Goal: Task Accomplishment & Management: Use online tool/utility

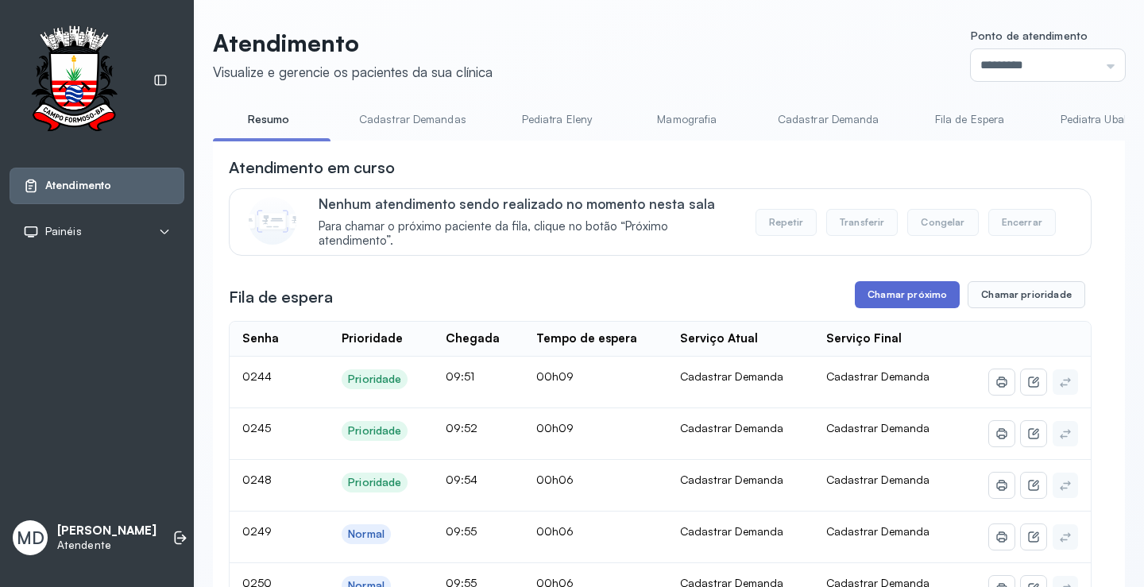
click at [918, 300] on button "Chamar próximo" at bounding box center [907, 294] width 105 height 27
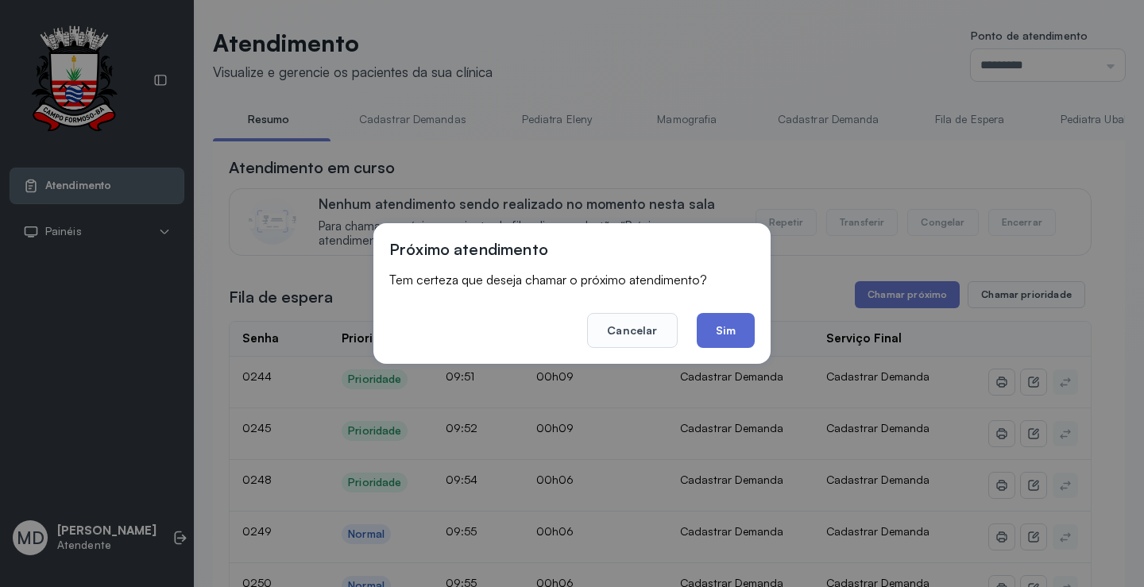
click at [715, 326] on button "Sim" at bounding box center [726, 330] width 58 height 35
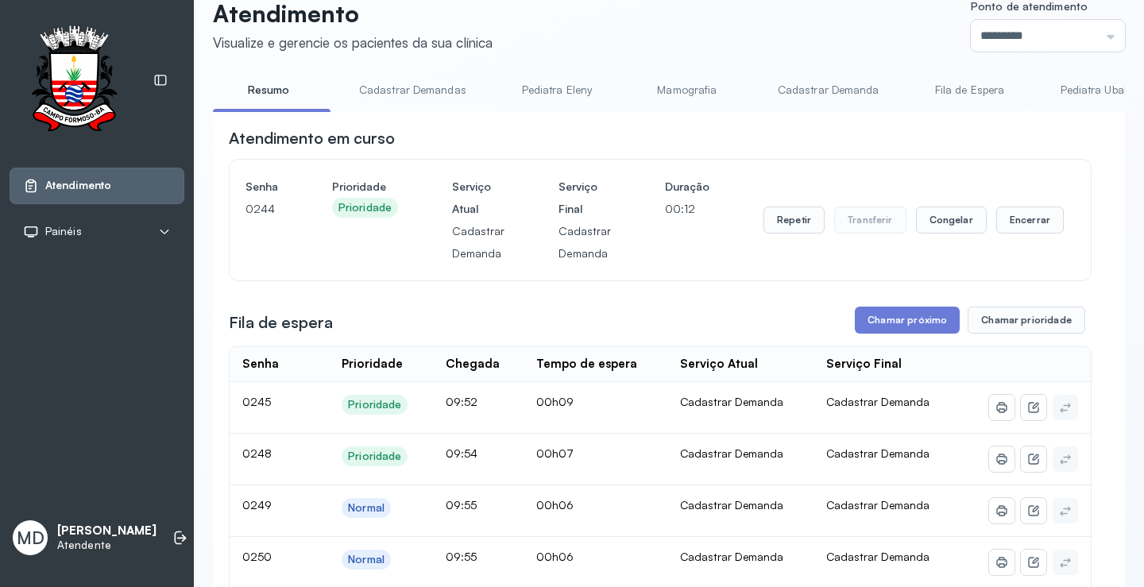
scroll to position [79, 0]
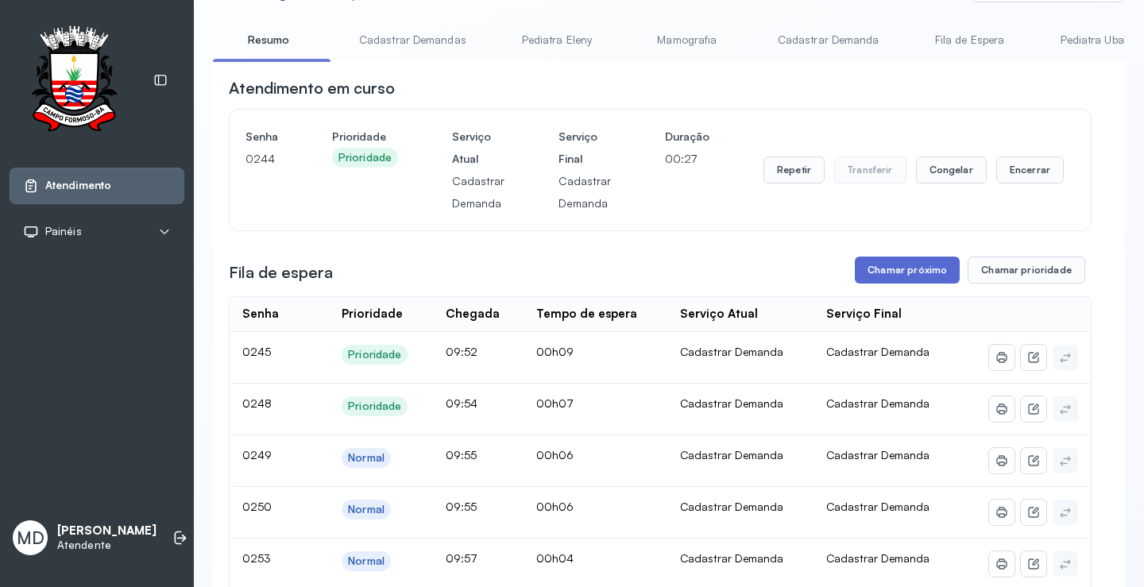
click at [912, 272] on button "Chamar próximo" at bounding box center [907, 270] width 105 height 27
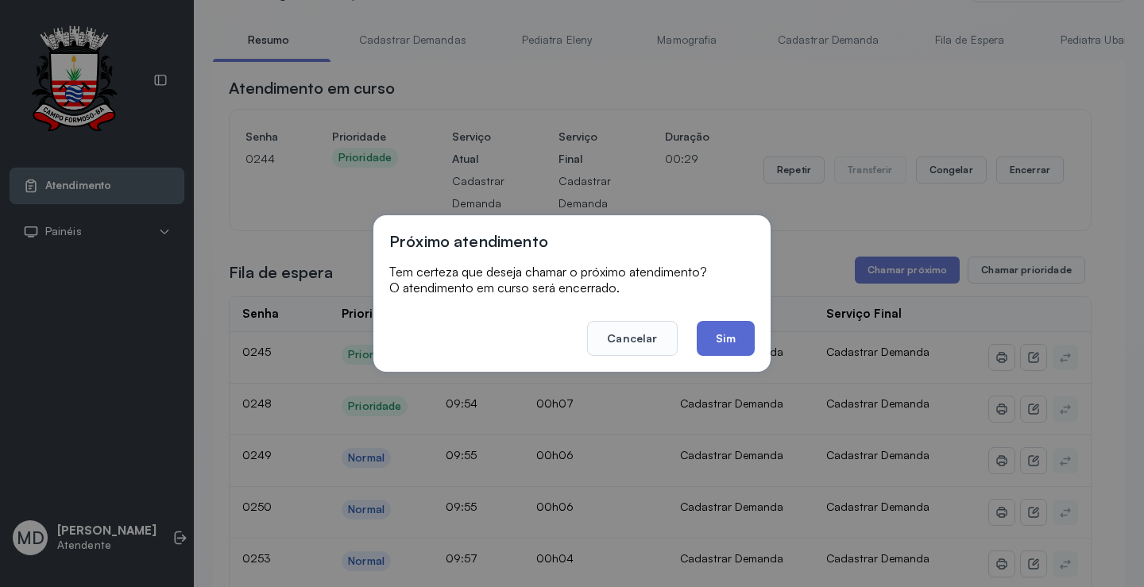
click at [723, 337] on button "Sim" at bounding box center [726, 338] width 58 height 35
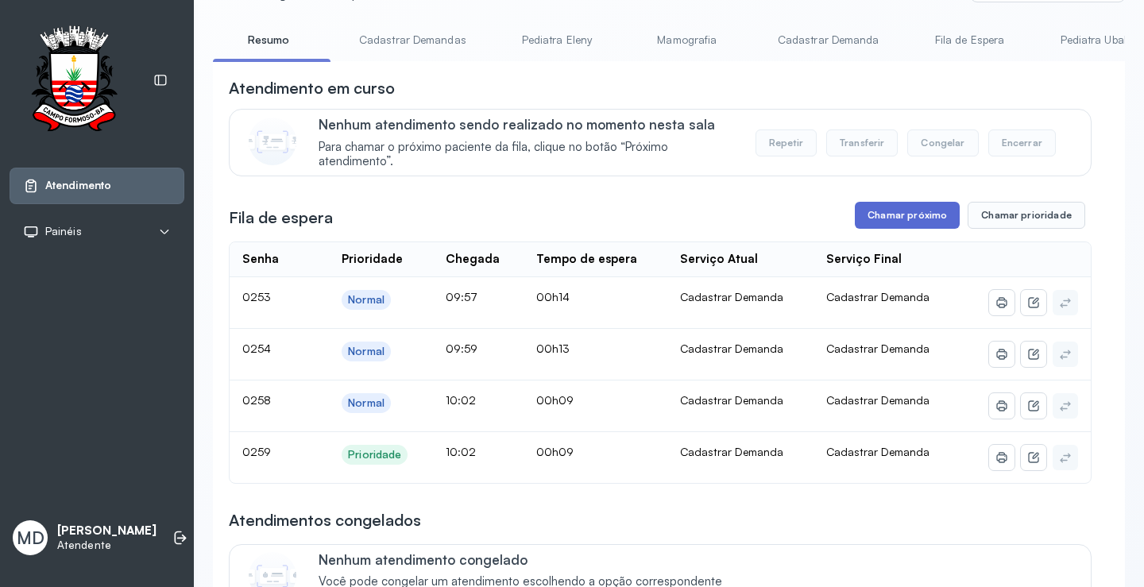
click at [901, 215] on button "Chamar próximo" at bounding box center [907, 215] width 105 height 27
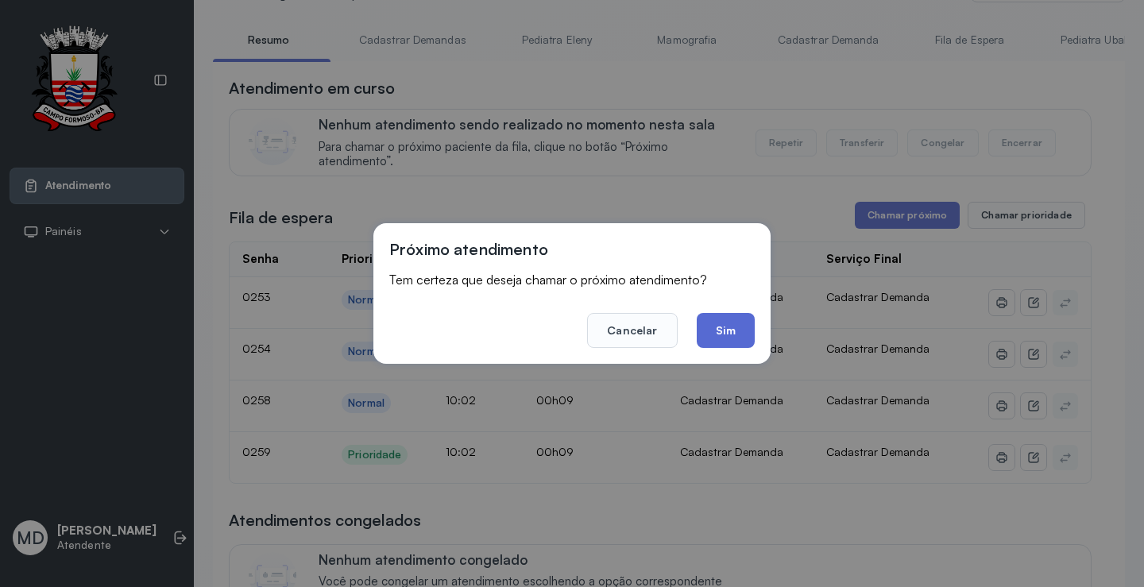
click at [721, 322] on button "Sim" at bounding box center [726, 330] width 58 height 35
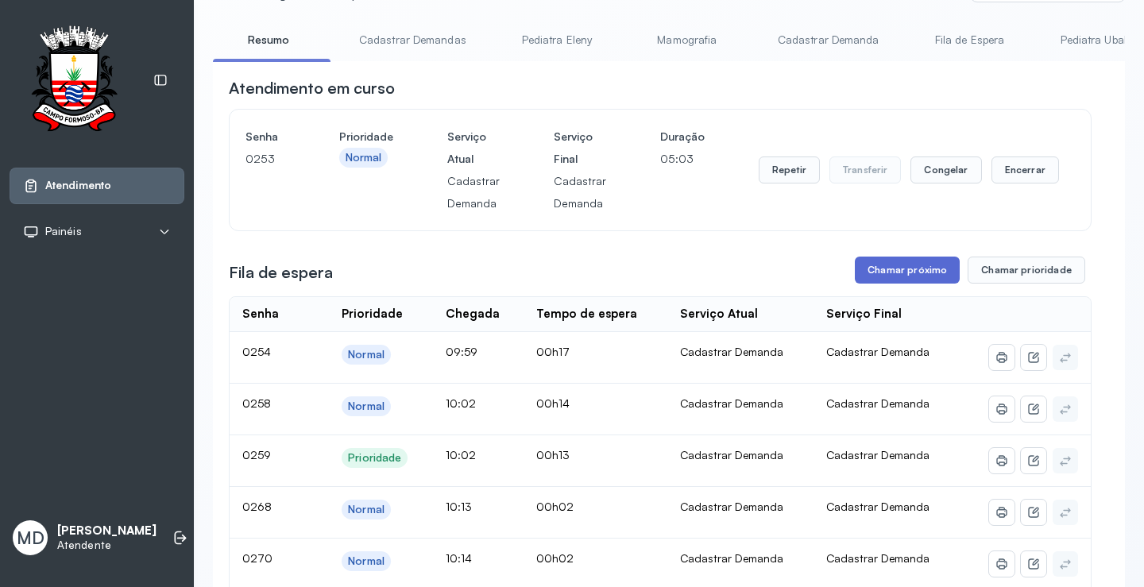
click at [932, 269] on button "Chamar próximo" at bounding box center [907, 270] width 105 height 27
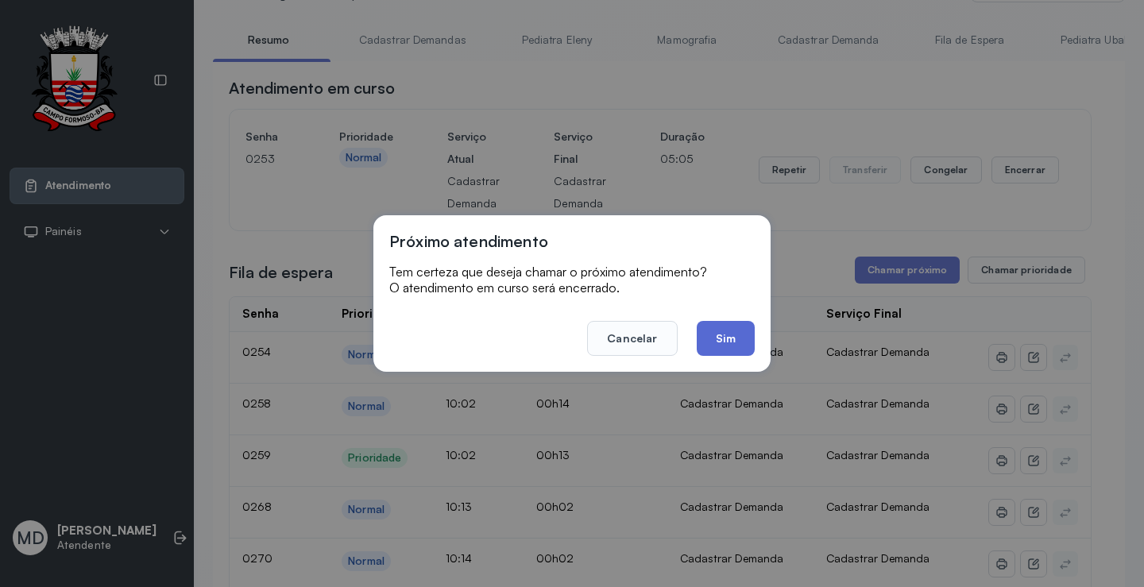
click at [727, 328] on button "Sim" at bounding box center [726, 338] width 58 height 35
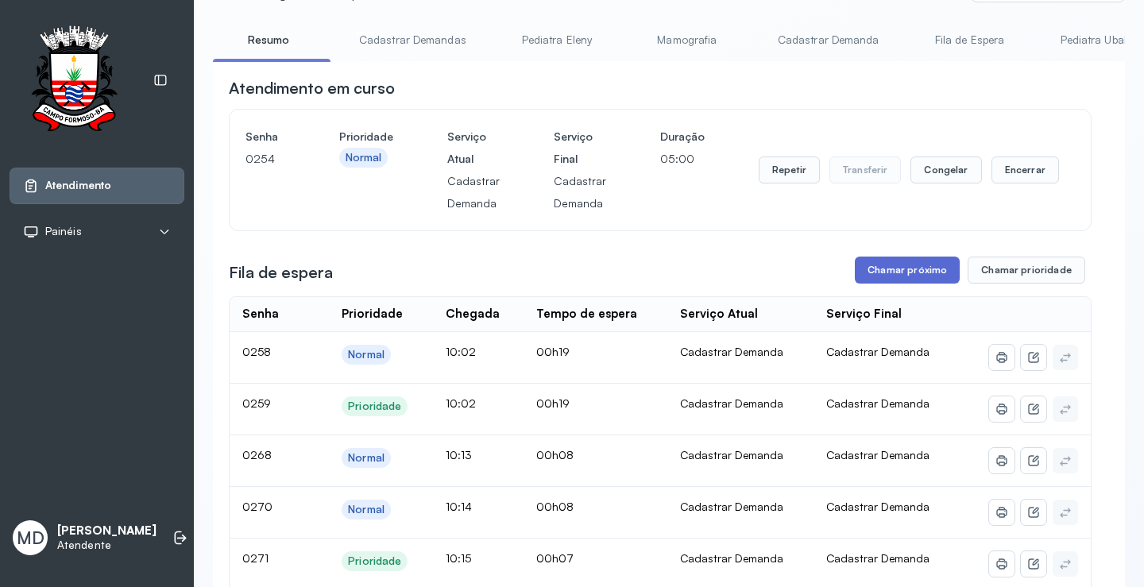
click at [893, 273] on button "Chamar próximo" at bounding box center [907, 270] width 105 height 27
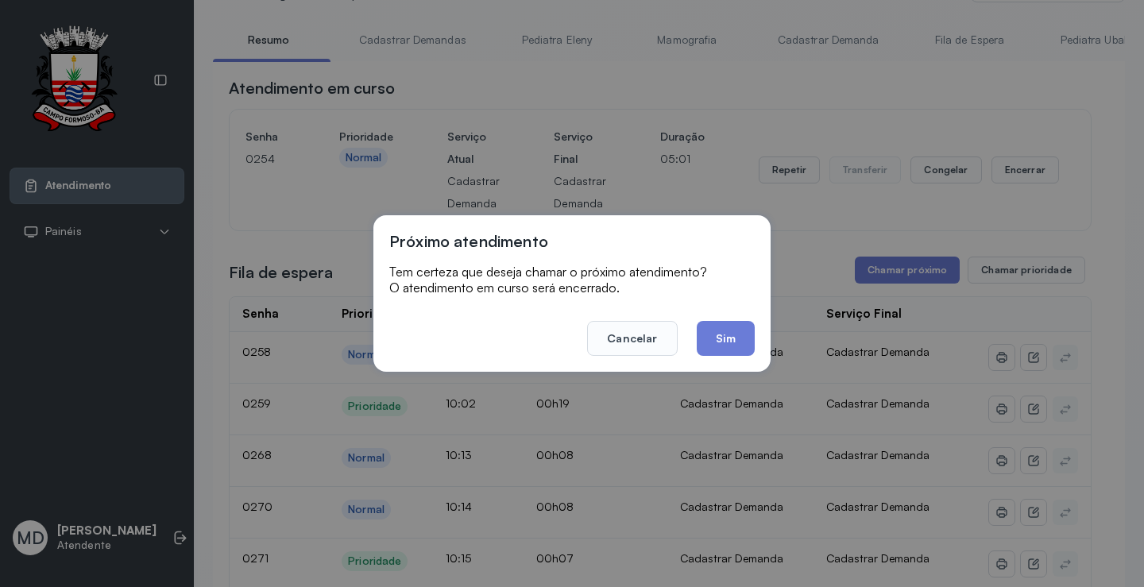
click at [711, 344] on button "Sim" at bounding box center [726, 338] width 58 height 35
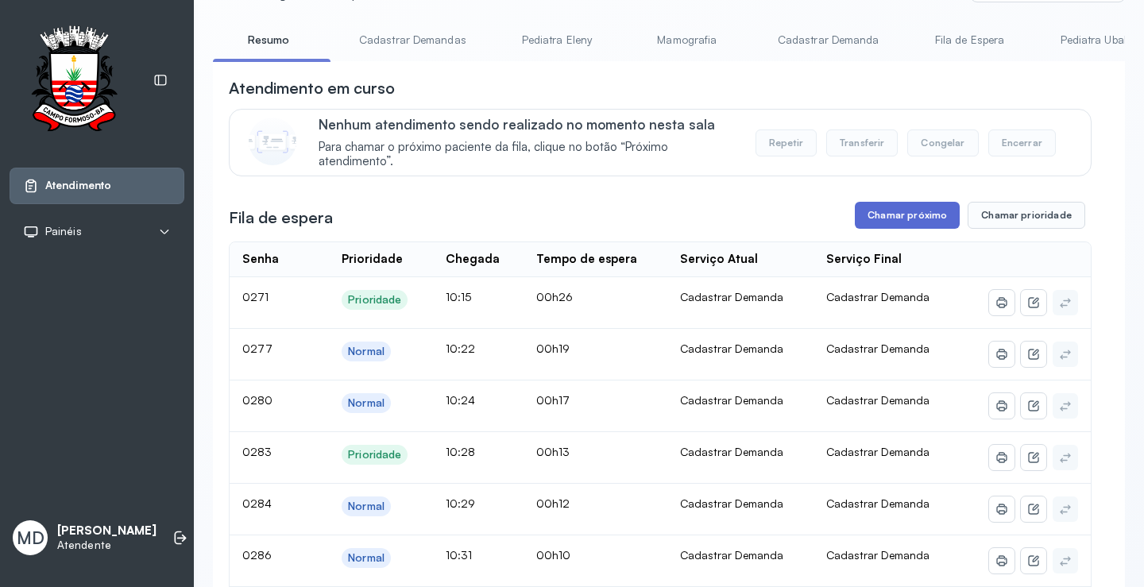
click at [930, 209] on button "Chamar próximo" at bounding box center [907, 215] width 105 height 27
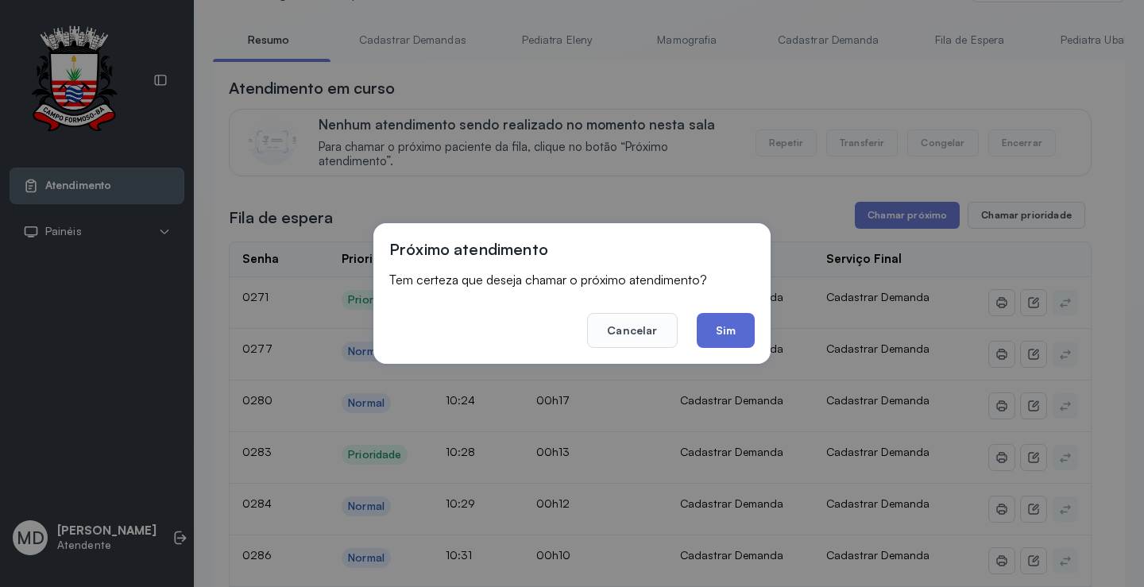
click at [711, 331] on button "Sim" at bounding box center [726, 330] width 58 height 35
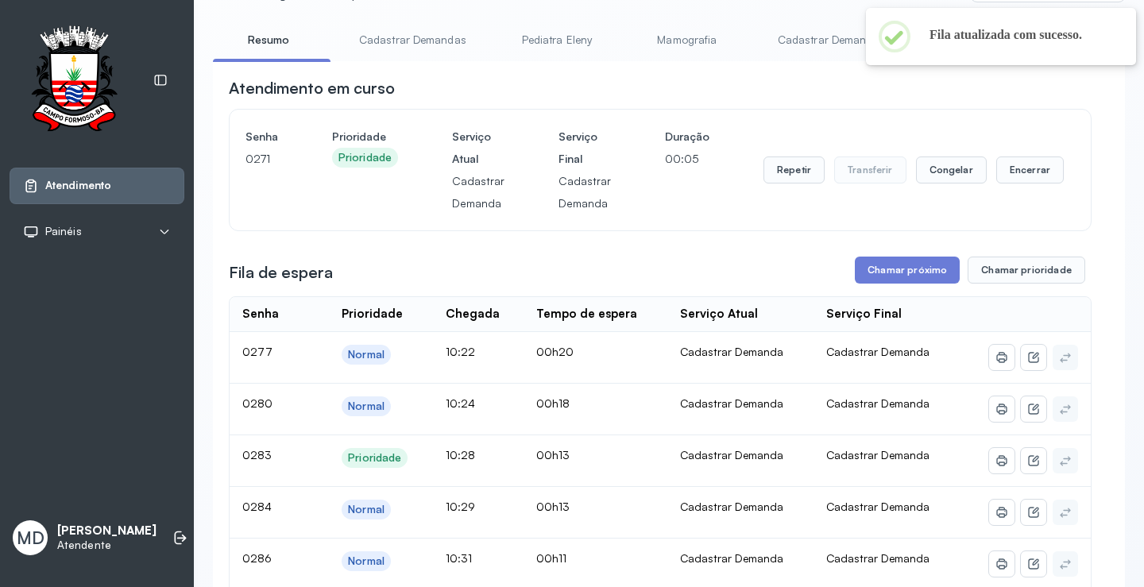
scroll to position [159, 0]
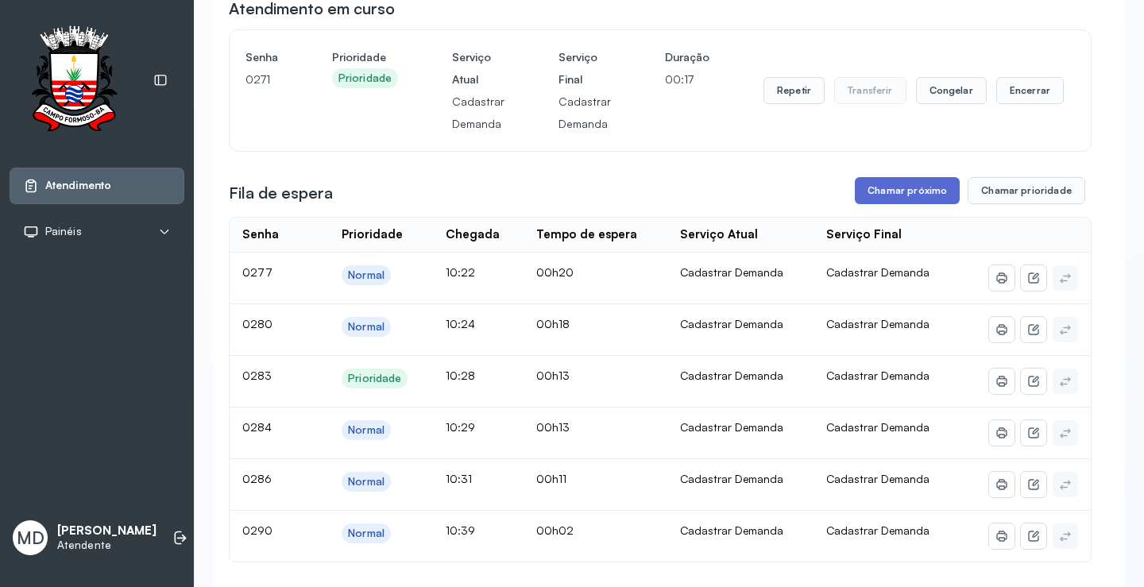
click at [900, 199] on button "Chamar próximo" at bounding box center [907, 190] width 105 height 27
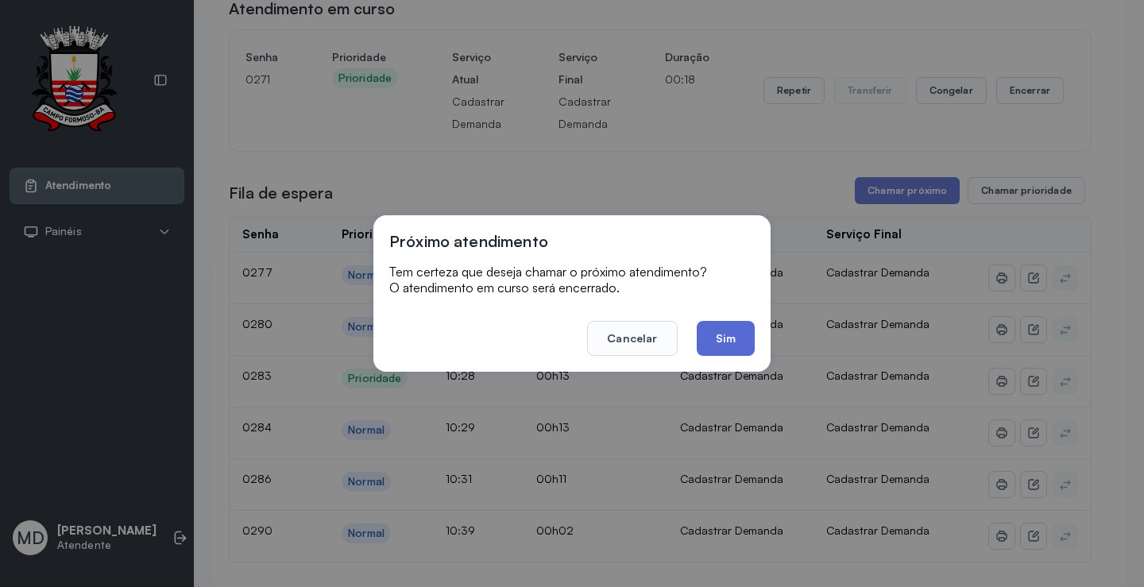
click at [725, 327] on button "Sim" at bounding box center [726, 338] width 58 height 35
